Goal: Information Seeking & Learning: Learn about a topic

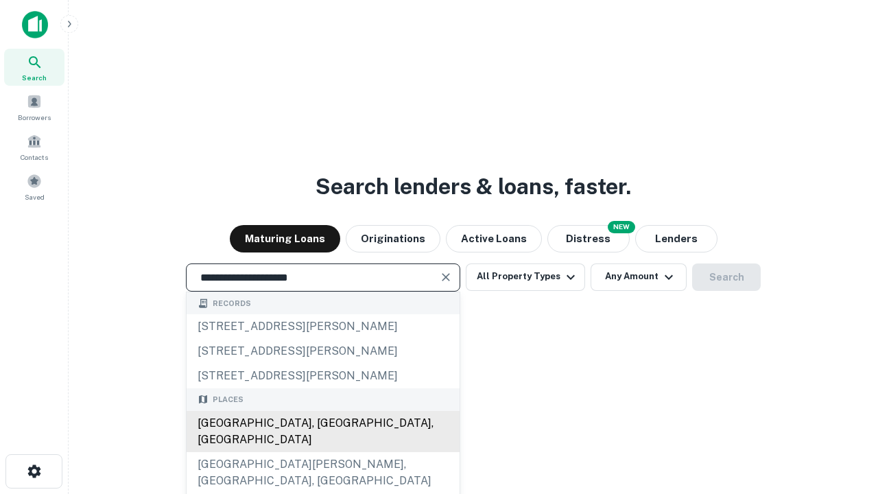
click at [322, 452] on div "[GEOGRAPHIC_DATA], [GEOGRAPHIC_DATA], [GEOGRAPHIC_DATA]" at bounding box center [323, 431] width 273 height 41
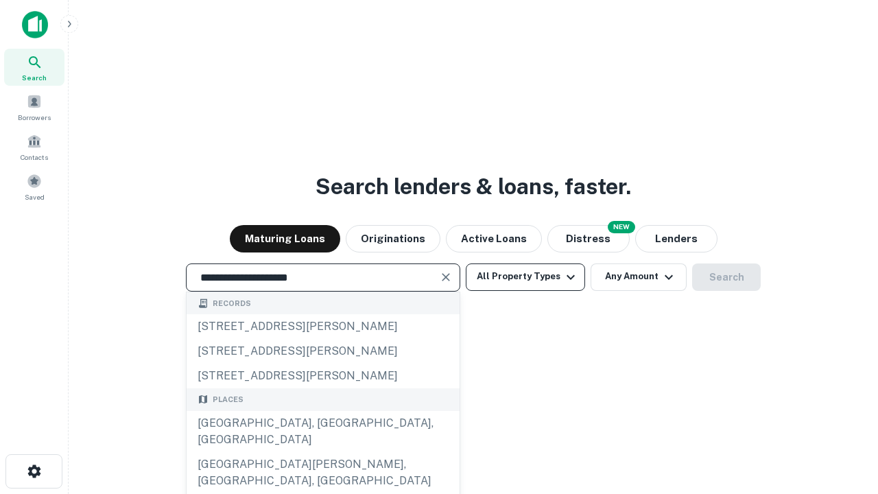
type input "**********"
click at [525, 276] on button "All Property Types" at bounding box center [525, 276] width 119 height 27
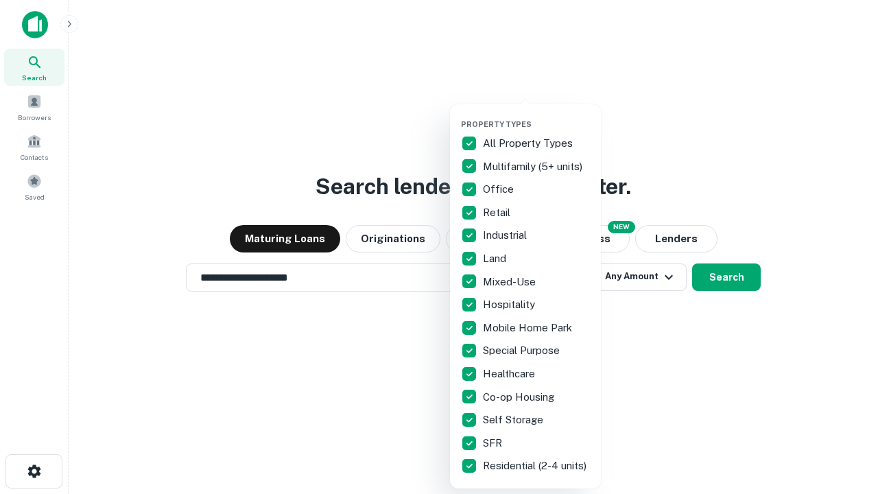
click at [536, 115] on button "button" at bounding box center [536, 115] width 151 height 1
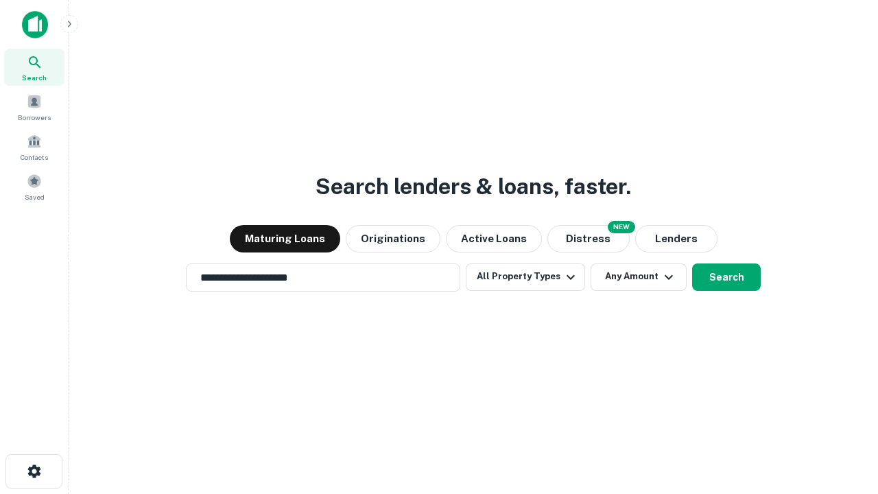
scroll to position [21, 0]
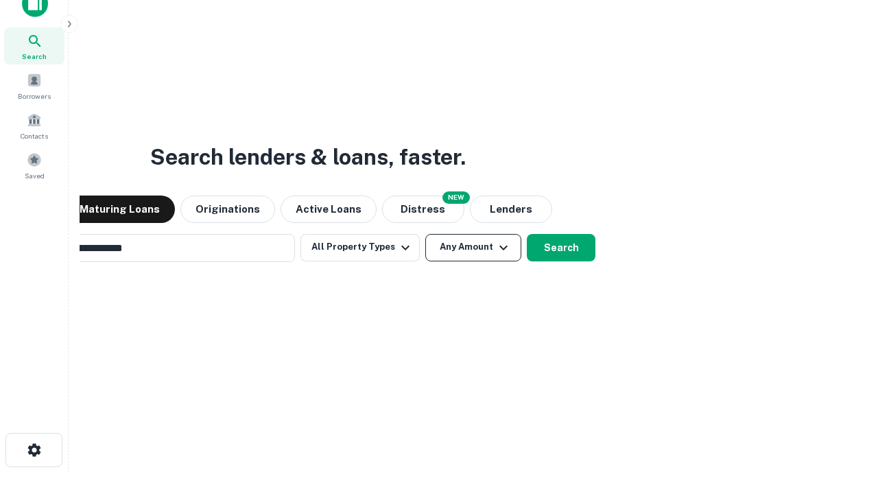
click at [425, 234] on button "Any Amount" at bounding box center [473, 247] width 96 height 27
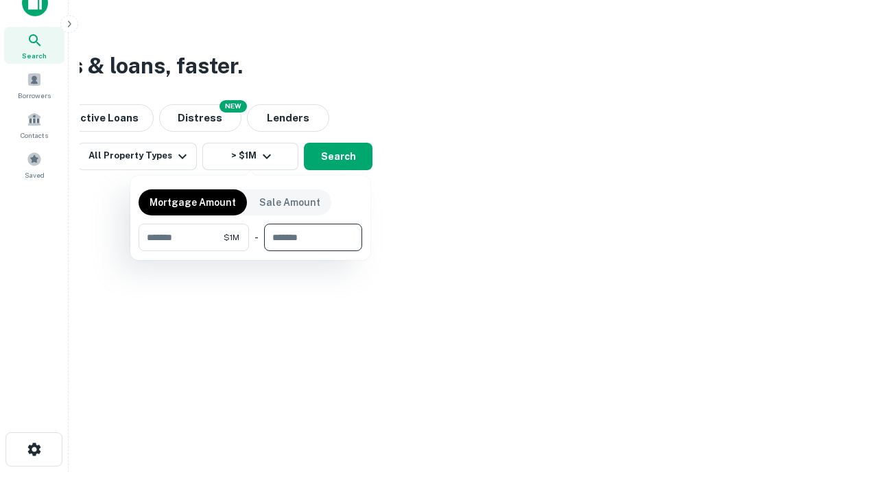
type input "*******"
click at [250, 251] on button "button" at bounding box center [251, 251] width 224 height 1
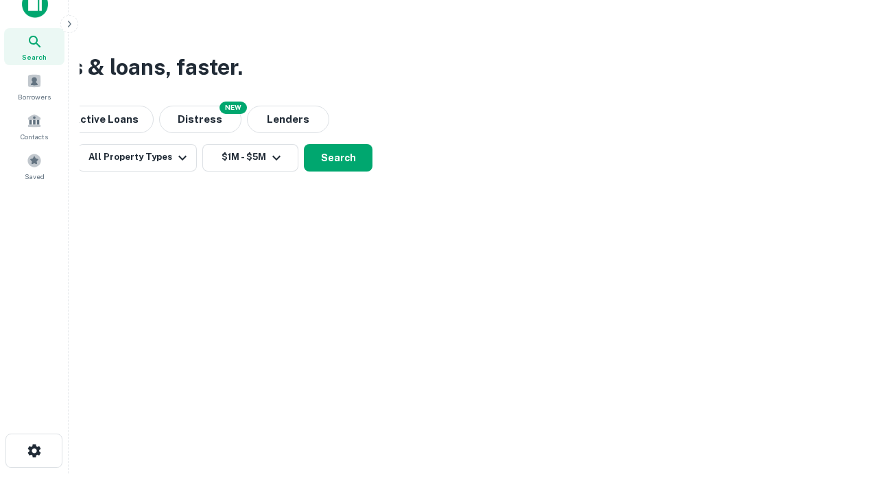
scroll to position [8, 253]
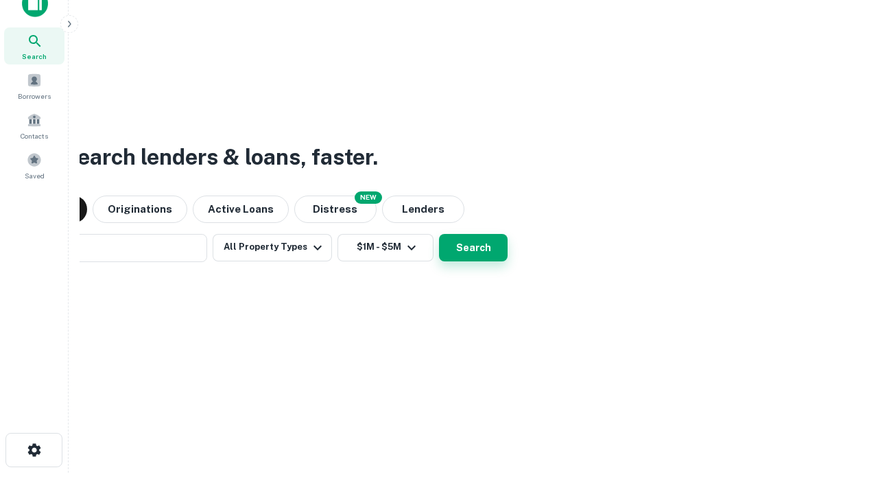
click at [439, 234] on button "Search" at bounding box center [473, 247] width 69 height 27
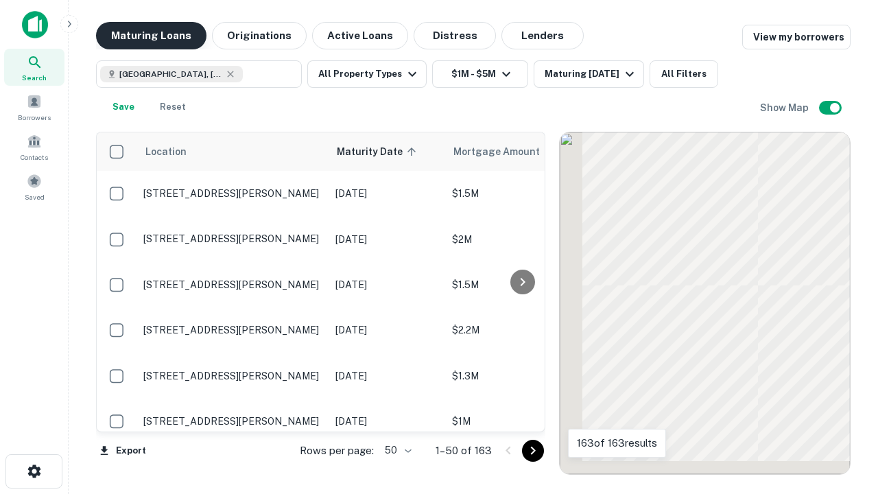
click at [151, 36] on button "Maturing Loans" at bounding box center [151, 35] width 110 height 27
